Goal: Transaction & Acquisition: Obtain resource

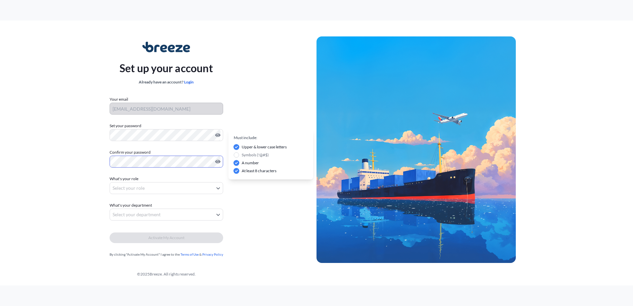
click at [162, 187] on body "Set up your account Already have an account? Login Your email [EMAIL_ADDRESS][D…" at bounding box center [316, 153] width 633 height 306
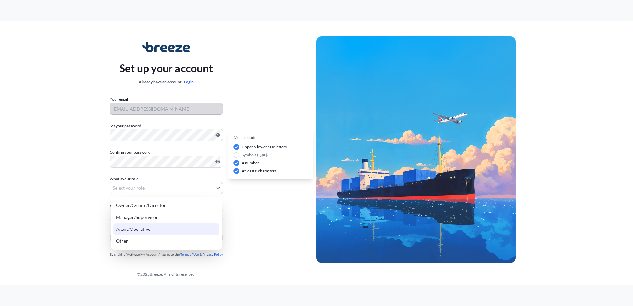
click at [163, 228] on div "Agent/Operative" at bounding box center [166, 229] width 106 height 12
select select "agent/operative"
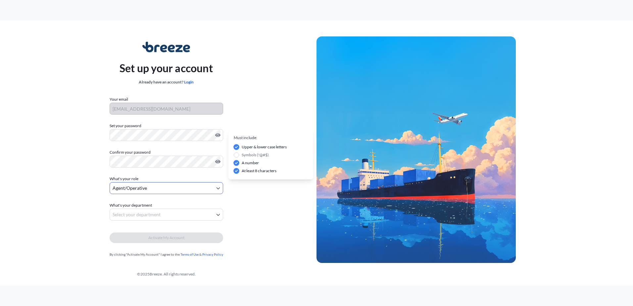
click at [148, 214] on body "Set up your account Already have an account? Login Your email [EMAIL_ADDRESS][D…" at bounding box center [316, 153] width 633 height 306
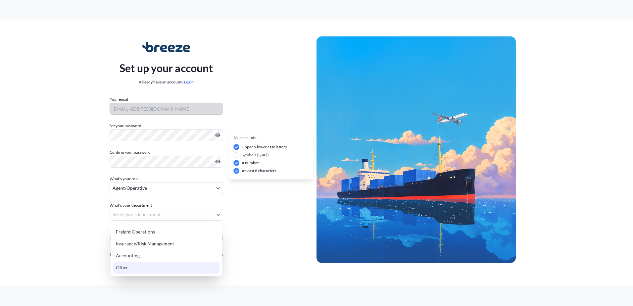
click at [134, 264] on div "Other" at bounding box center [166, 267] width 106 height 12
select select "other"
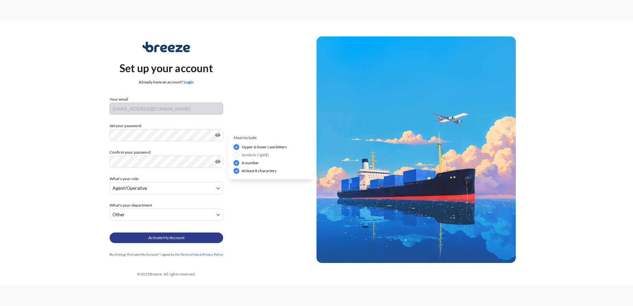
click at [168, 238] on span "Activate My Account" at bounding box center [166, 237] width 36 height 7
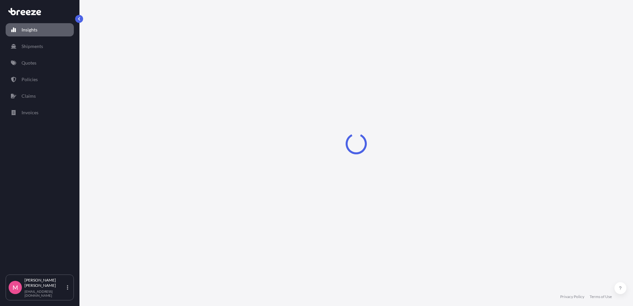
select select "2025"
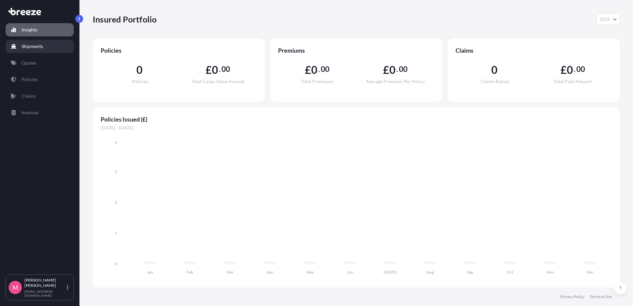
click at [42, 44] on p "Shipments" at bounding box center [33, 46] width 22 height 7
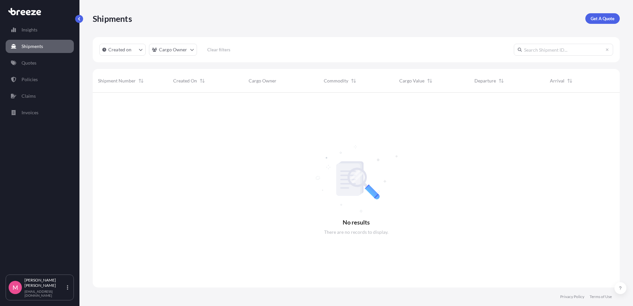
scroll to position [213, 522]
click at [608, 16] on p "Get A Quote" at bounding box center [602, 18] width 24 height 7
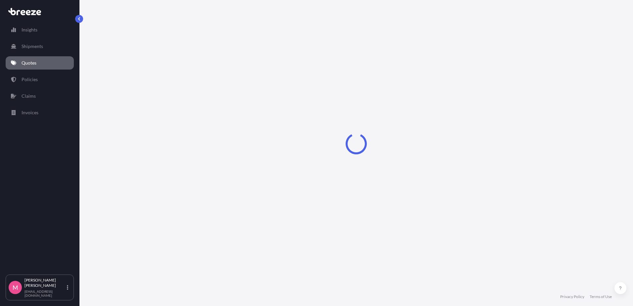
select select "Sea"
select select "1"
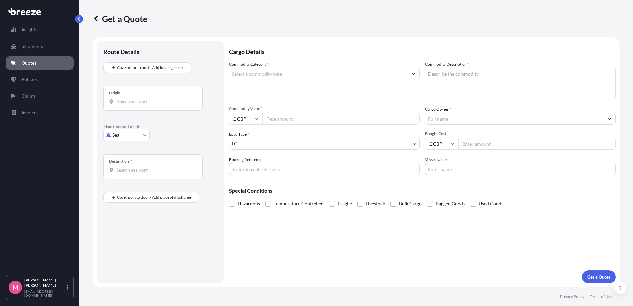
click at [258, 75] on input "Commodity Category *" at bounding box center [318, 74] width 178 height 12
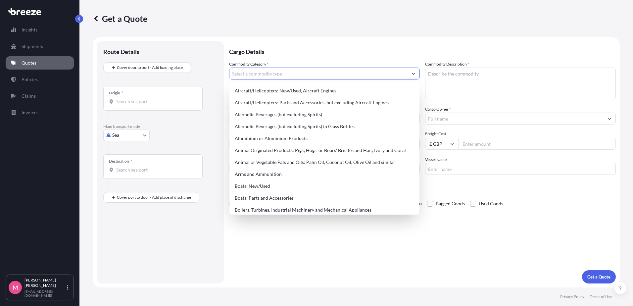
click at [326, 49] on p "Cargo Details" at bounding box center [422, 51] width 387 height 20
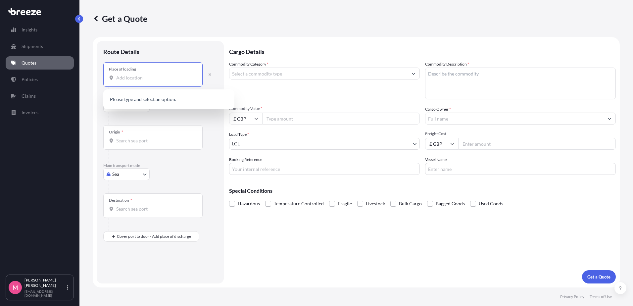
click at [155, 77] on input "Place of loading" at bounding box center [155, 77] width 78 height 7
click at [251, 78] on input "Commodity Category *" at bounding box center [318, 74] width 178 height 12
click at [128, 174] on body "Insights Shipments Quotes Policies Claims Invoices M Matteo Valente matteovalen…" at bounding box center [316, 153] width 633 height 306
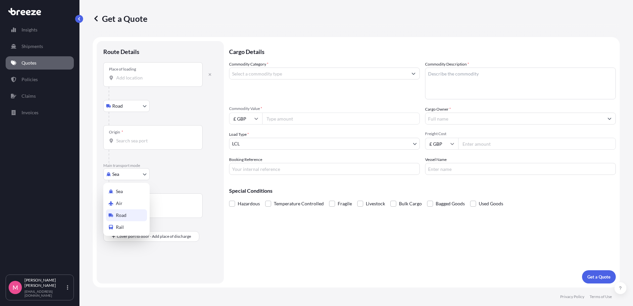
click at [125, 211] on div "Road" at bounding box center [126, 215] width 41 height 12
select select "Road"
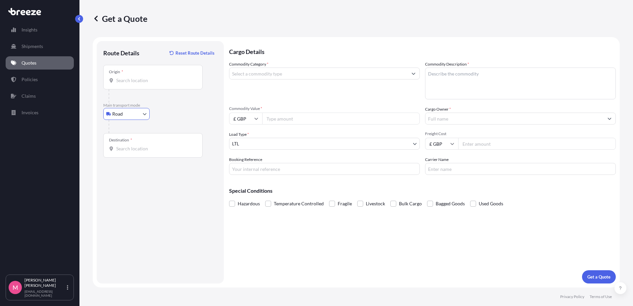
click at [131, 147] on input "Destination *" at bounding box center [155, 148] width 78 height 7
paste input "D11 TD8Y"
click at [144, 169] on span "Kildonan, Dublin, D11 TD8Y, Ireland" at bounding box center [146, 170] width 41 height 7
type input "Kildonan, Dublin, D11 TD8Y, Ireland"
click at [129, 83] on input "Origin *" at bounding box center [155, 80] width 78 height 7
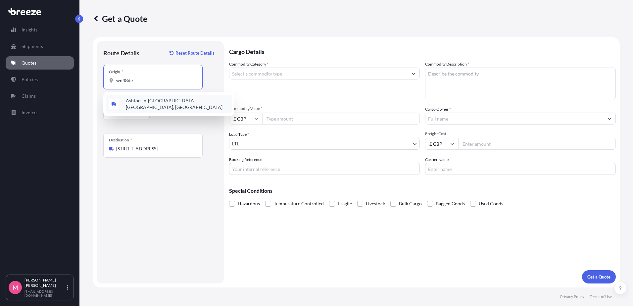
click at [153, 104] on span "Ashton-in-Makerfield, Wigan WN4 8DE, UK" at bounding box center [177, 103] width 103 height 13
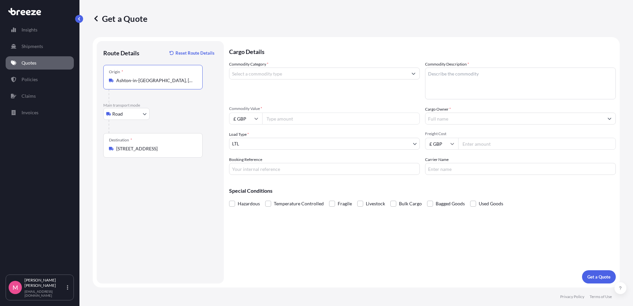
type input "Ashton-in-Makerfield, Wigan WN4 8DE, UK"
click at [266, 76] on input "Commodity Category *" at bounding box center [318, 74] width 178 height 12
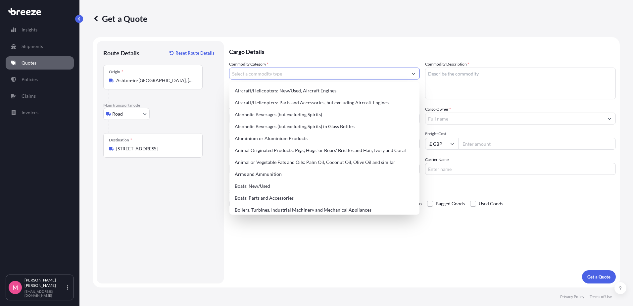
paste input "9503008700"
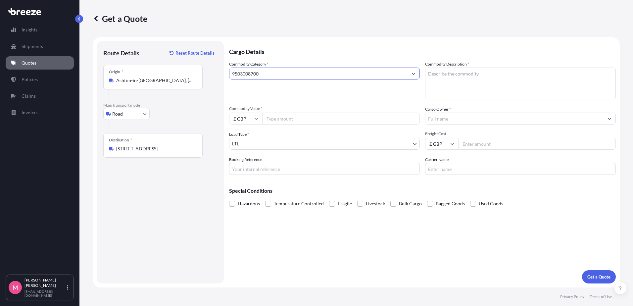
type input "9503008700"
click at [453, 79] on textarea "Commodity Description *" at bounding box center [520, 84] width 191 height 32
click at [341, 94] on div "Commodity Category * 9503008700" at bounding box center [324, 80] width 191 height 38
click at [347, 76] on input "9503008700" at bounding box center [318, 74] width 178 height 12
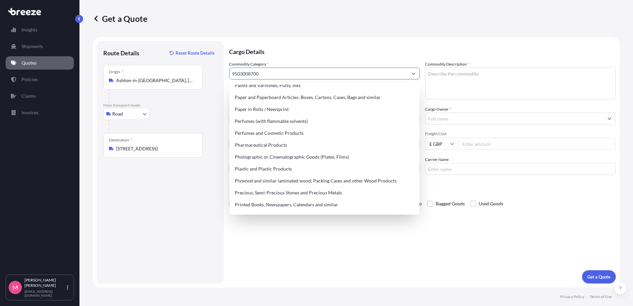
scroll to position [1324, 0]
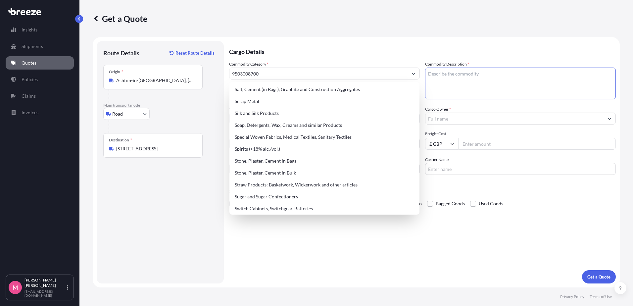
click at [451, 80] on textarea "Commodity Description *" at bounding box center [520, 84] width 191 height 32
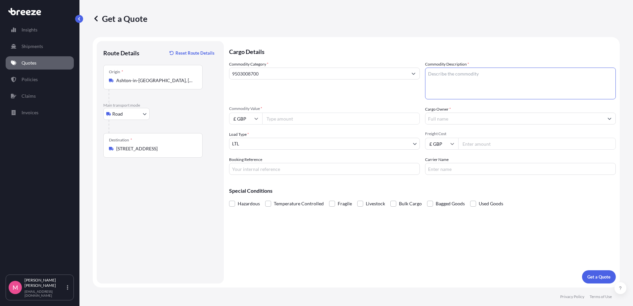
click at [449, 77] on textarea "Commodity Description *" at bounding box center [520, 84] width 191 height 32
paste textarea "EVO CLASS KIT 12-PACK-INT'L"
type textarea "EVO CLASS KIT 12-PACK-INT'L"
click at [295, 120] on input "Commodity Value *" at bounding box center [341, 119] width 158 height 12
type input "1512"
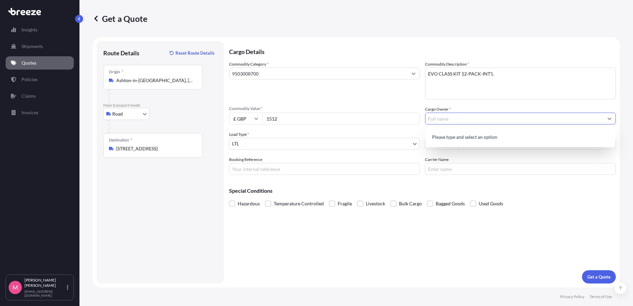
click at [450, 122] on input "Cargo Owner *" at bounding box center [514, 119] width 178 height 12
click at [453, 101] on div "Commodity Category * 9503008700 Commodity Description * EVO CLASS KIT 12-PACK-I…" at bounding box center [422, 118] width 387 height 114
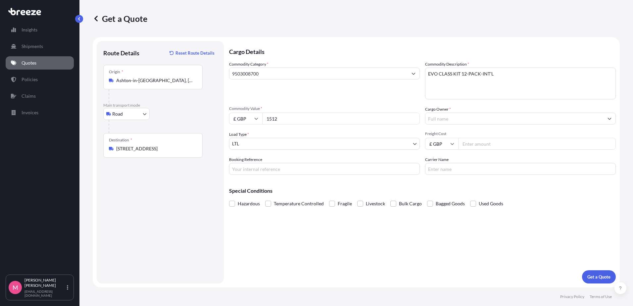
click at [458, 122] on input "Cargo Owner *" at bounding box center [514, 119] width 178 height 12
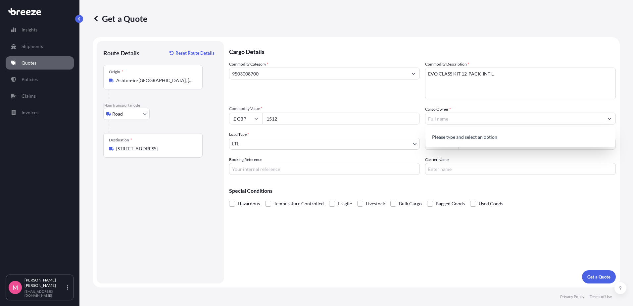
click at [567, 134] on p "Please type and select an option" at bounding box center [520, 137] width 185 height 15
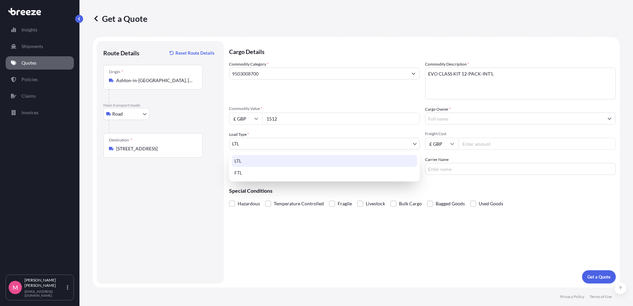
click at [309, 149] on body "0 options available. 0 options available. Insights Shipments Quotes Policies Cl…" at bounding box center [316, 153] width 633 height 306
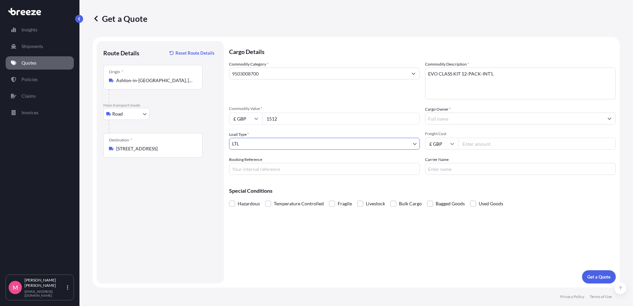
click at [484, 144] on input "Freight Cost" at bounding box center [537, 144] width 158 height 12
click at [266, 173] on input "Booking Reference" at bounding box center [324, 169] width 191 height 12
click at [439, 205] on span "Bagged Goods" at bounding box center [450, 204] width 29 height 10
click at [427, 199] on input "Bagged Goods" at bounding box center [427, 199] width 0 height 0
click at [441, 168] on input "Carrier Name" at bounding box center [520, 169] width 191 height 12
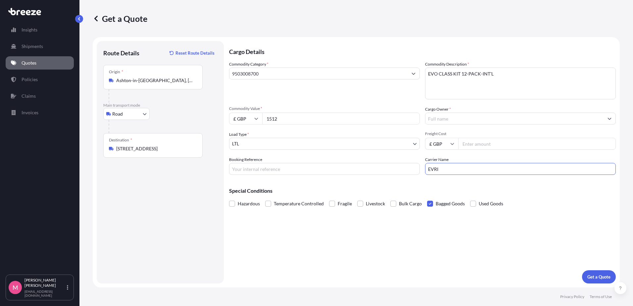
type input "EVRI"
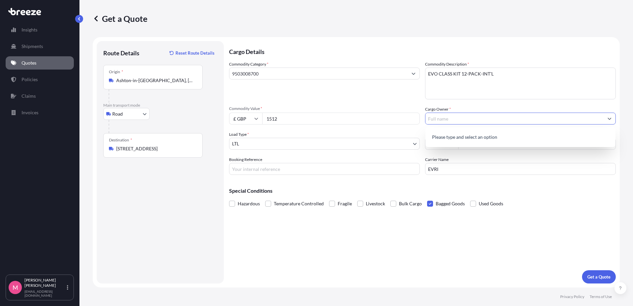
click at [454, 120] on input "Cargo Owner *" at bounding box center [514, 119] width 178 height 12
click at [467, 134] on p "Please type and select an option" at bounding box center [520, 137] width 185 height 15
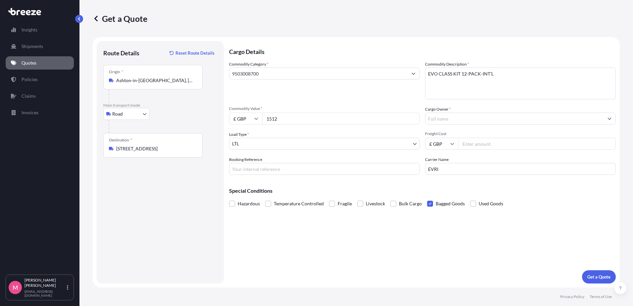
click at [482, 143] on input "Freight Cost" at bounding box center [537, 144] width 158 height 12
type input "25"
click at [604, 276] on p "Get a Quote" at bounding box center [598, 276] width 23 height 7
click at [318, 73] on input "9503008700" at bounding box center [318, 74] width 178 height 12
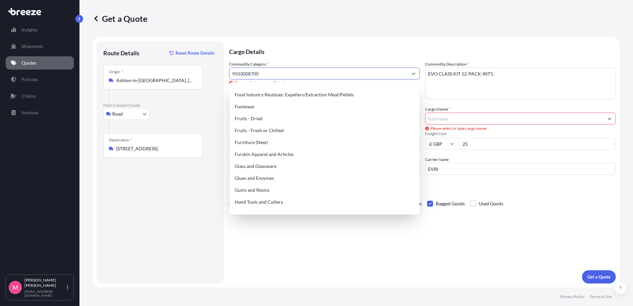
scroll to position [563, 0]
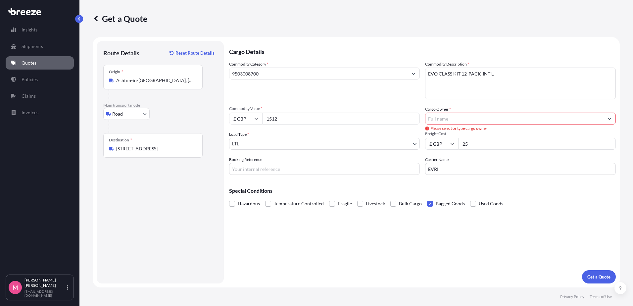
click at [269, 76] on input "9503008700" at bounding box center [318, 74] width 178 height 12
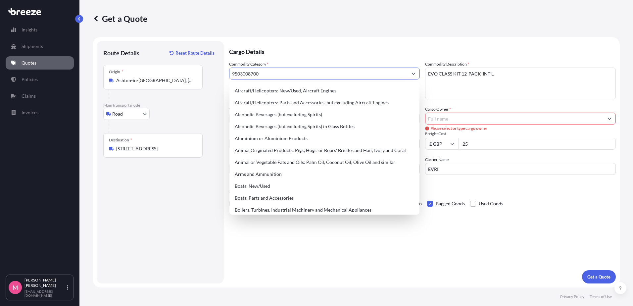
drag, startPoint x: 270, startPoint y: 75, endPoint x: 199, endPoint y: 68, distance: 71.8
click at [199, 68] on form "Route Details Reset Route Details Place of loading Road Road Rail Origin * Asht…" at bounding box center [356, 162] width 527 height 250
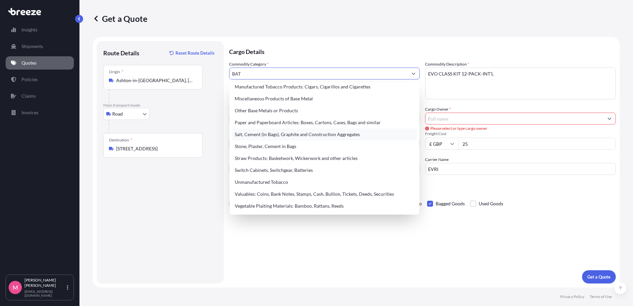
scroll to position [0, 0]
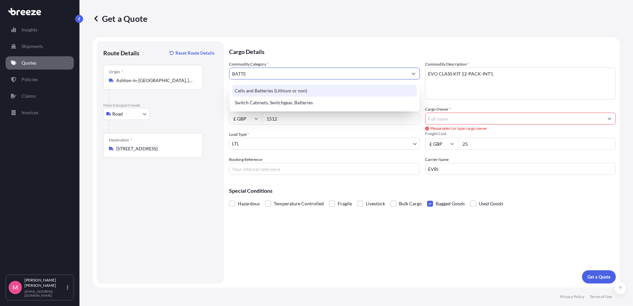
click at [287, 92] on div "Cells and Batteries (Lithium or non)" at bounding box center [324, 91] width 185 height 12
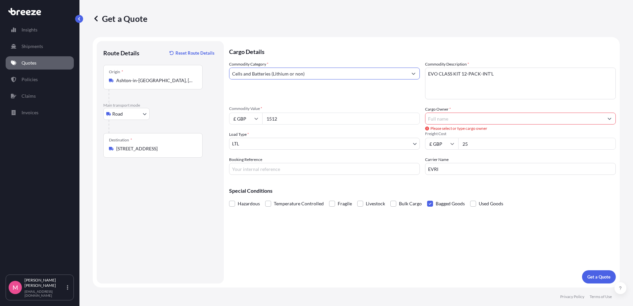
type input "Cells and Batteries (Lithium or non)"
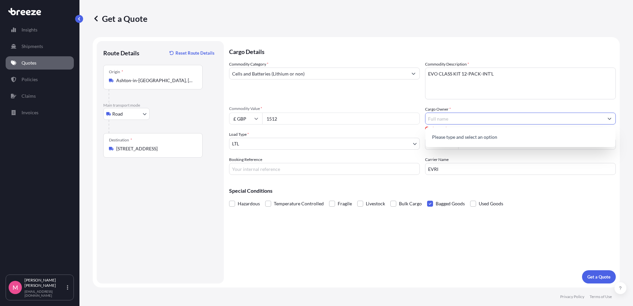
click at [456, 117] on input "Cargo Owner *" at bounding box center [514, 119] width 178 height 12
click at [602, 92] on textarea "EVO CLASS KIT 12-PACK-INT'L" at bounding box center [520, 84] width 191 height 32
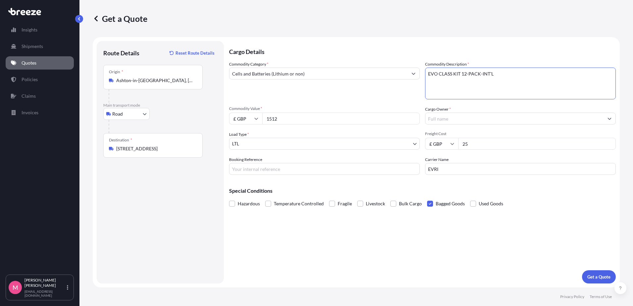
click at [609, 120] on icon "Show suggestions" at bounding box center [609, 118] width 4 height 4
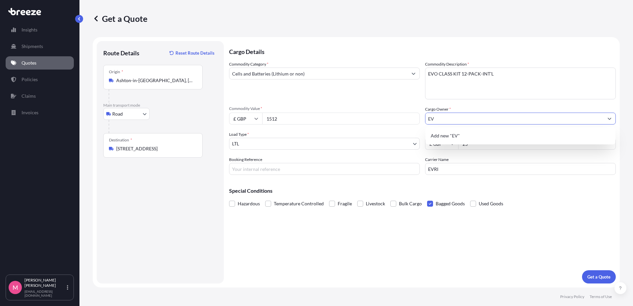
type input "E"
click at [438, 134] on span "Add new "CREATIVE HUT"" at bounding box center [459, 135] width 56 height 7
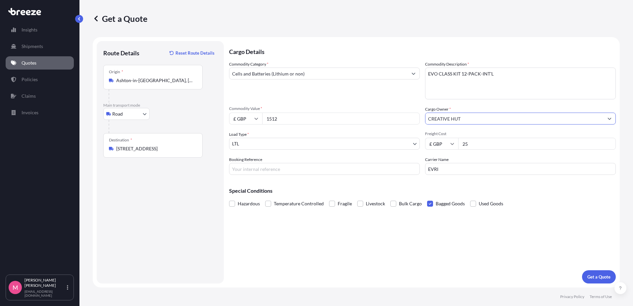
type input "CREATIVE HUT"
click at [264, 170] on input "Booking Reference" at bounding box center [324, 169] width 191 height 12
click at [268, 171] on input "Booking Reference" at bounding box center [324, 169] width 191 height 12
paste input "V531757541842288"
type input "V531757541842288"
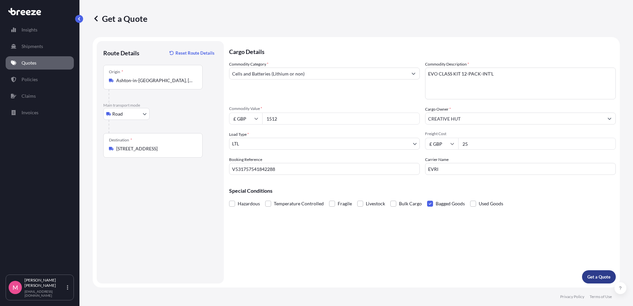
click at [607, 281] on button "Get a Quote" at bounding box center [599, 276] width 34 height 13
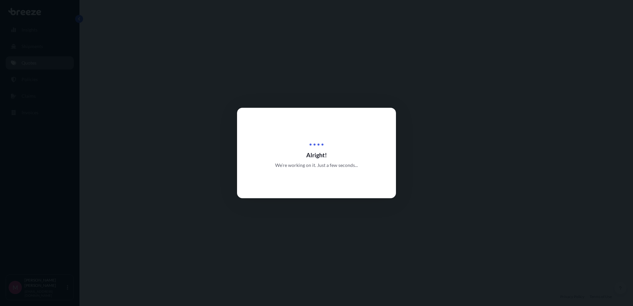
select select "Road"
select select "1"
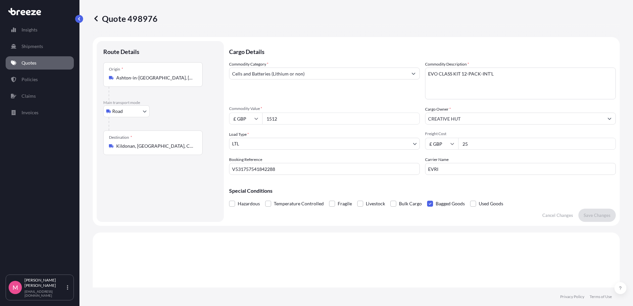
click at [247, 203] on span "Hazardous" at bounding box center [249, 204] width 22 height 10
click at [229, 199] on input "Hazardous" at bounding box center [229, 199] width 0 height 0
click at [341, 204] on span "Fragile" at bounding box center [345, 204] width 14 height 10
click at [329, 199] on input "Fragile" at bounding box center [329, 199] width 0 height 0
click at [607, 214] on button "Save Changes" at bounding box center [596, 214] width 37 height 13
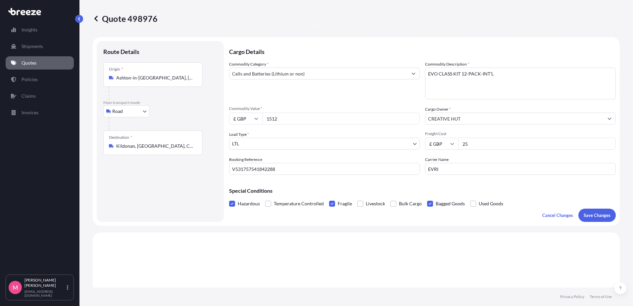
scroll to position [199, 0]
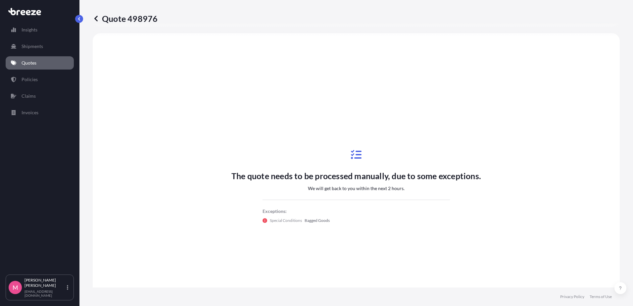
select select "Road"
select select "1"
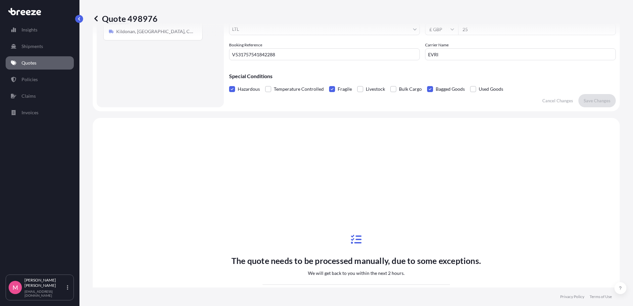
scroll to position [0, 0]
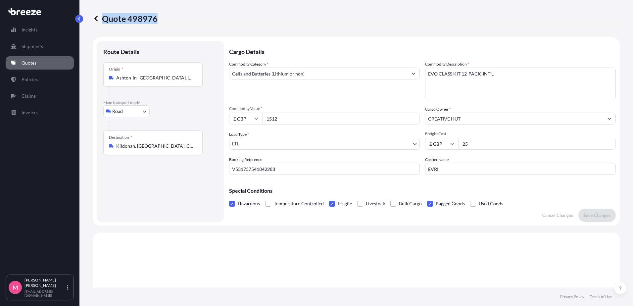
drag, startPoint x: 162, startPoint y: 19, endPoint x: 156, endPoint y: 17, distance: 6.6
click at [156, 17] on div "Quote 498976" at bounding box center [356, 18] width 527 height 11
copy p "Quote 498976"
